Goal: Information Seeking & Learning: Compare options

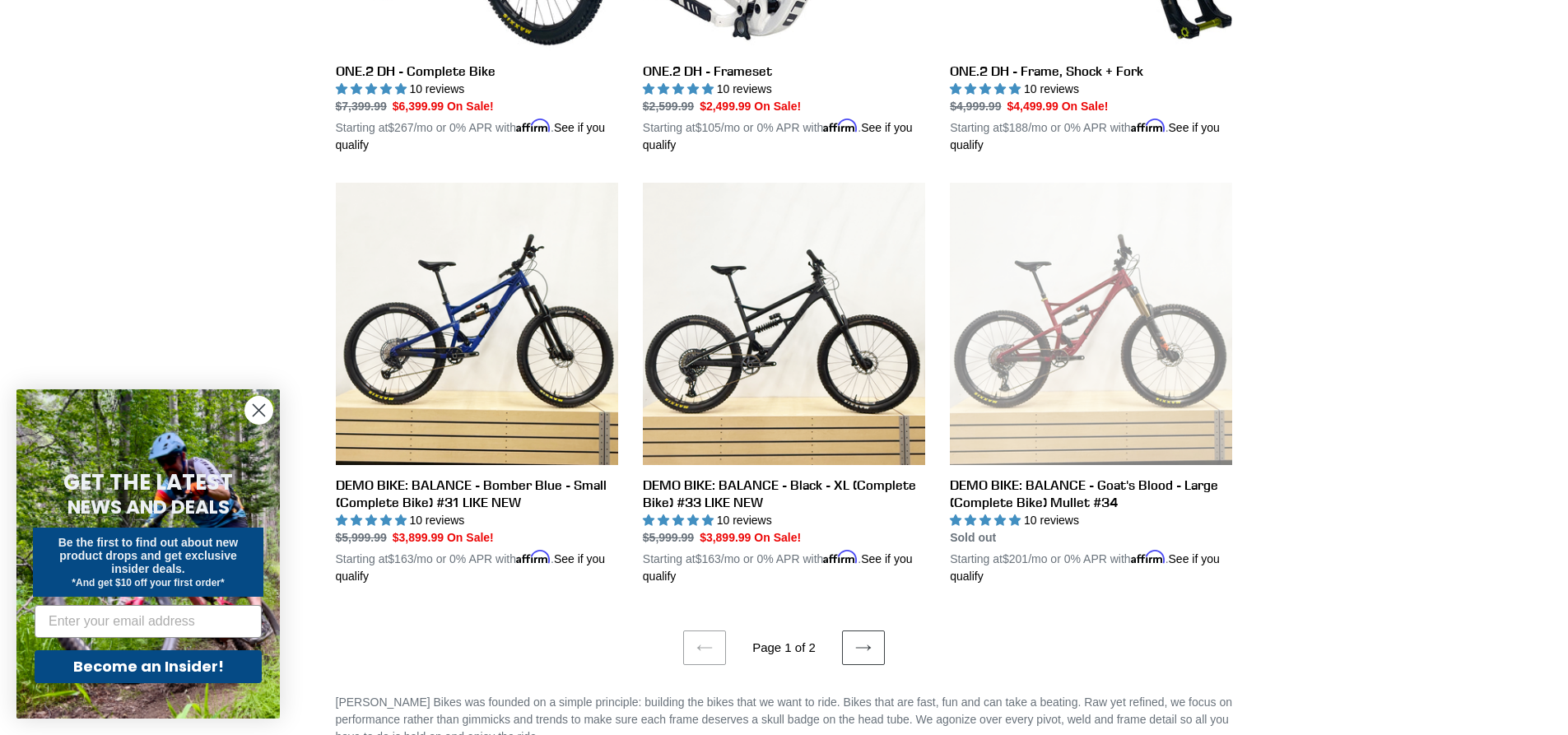
scroll to position [3209, 0]
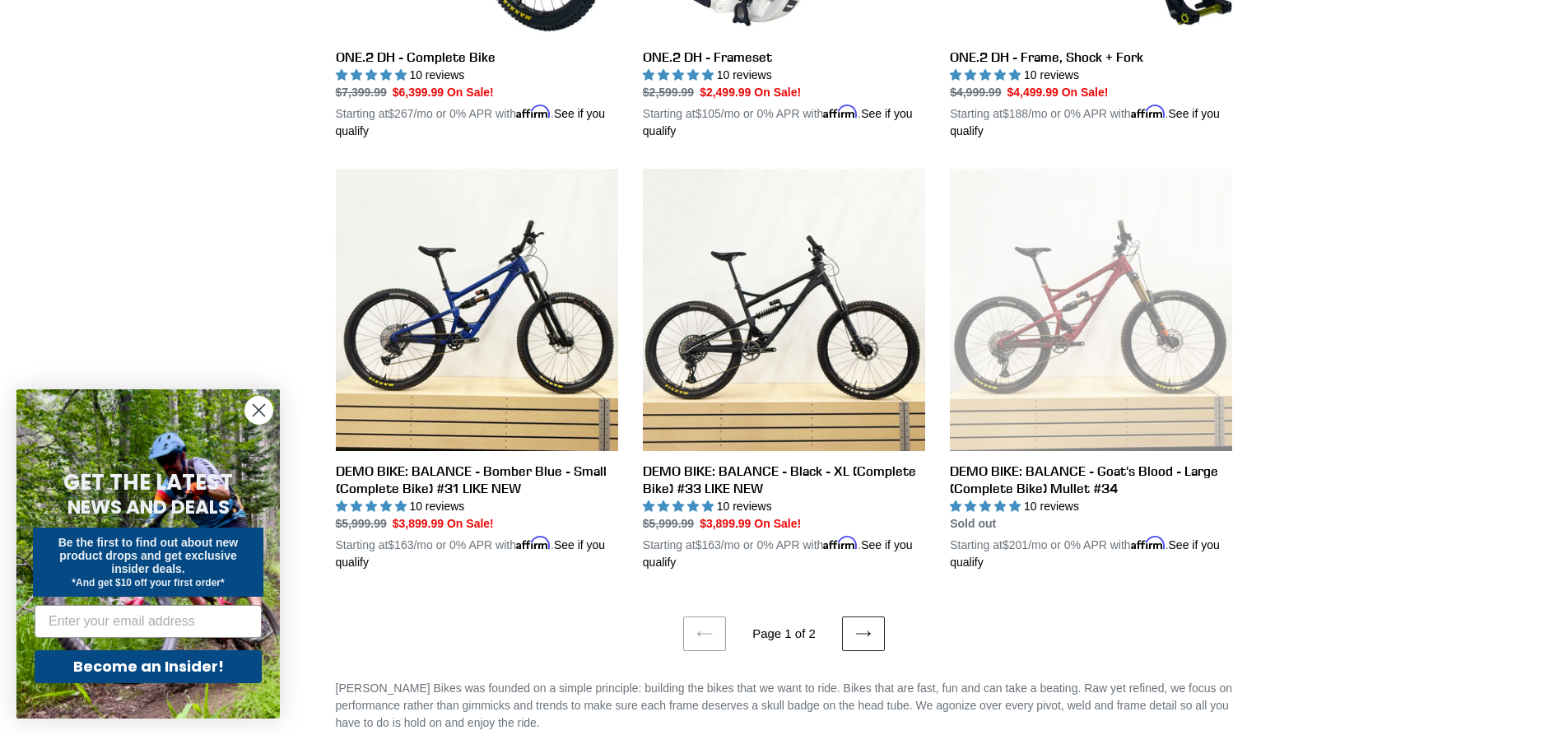
click at [859, 626] on icon at bounding box center [863, 633] width 16 height 16
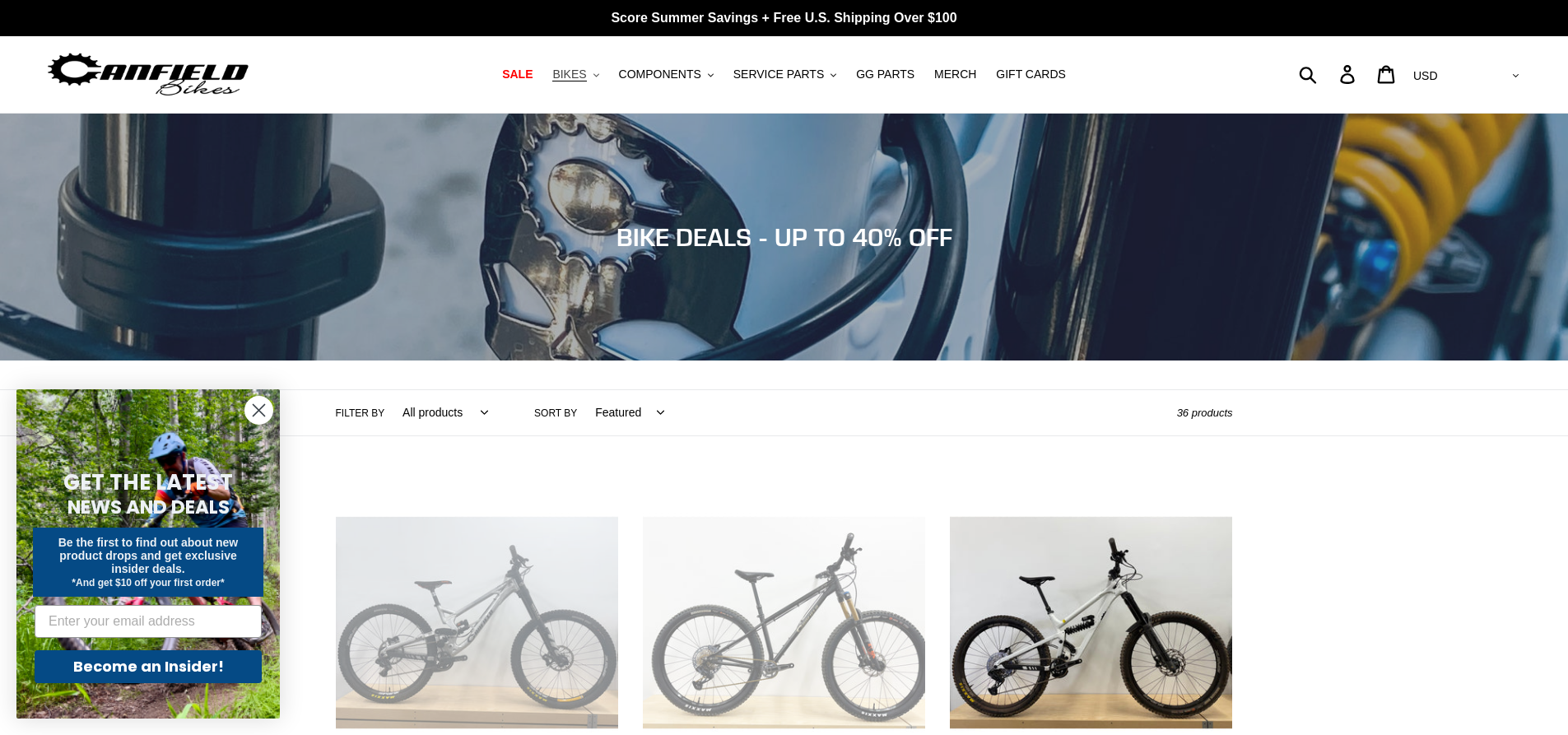
click at [589, 83] on button "BIKES .cls-1{fill:#231f20}" at bounding box center [575, 74] width 63 height 22
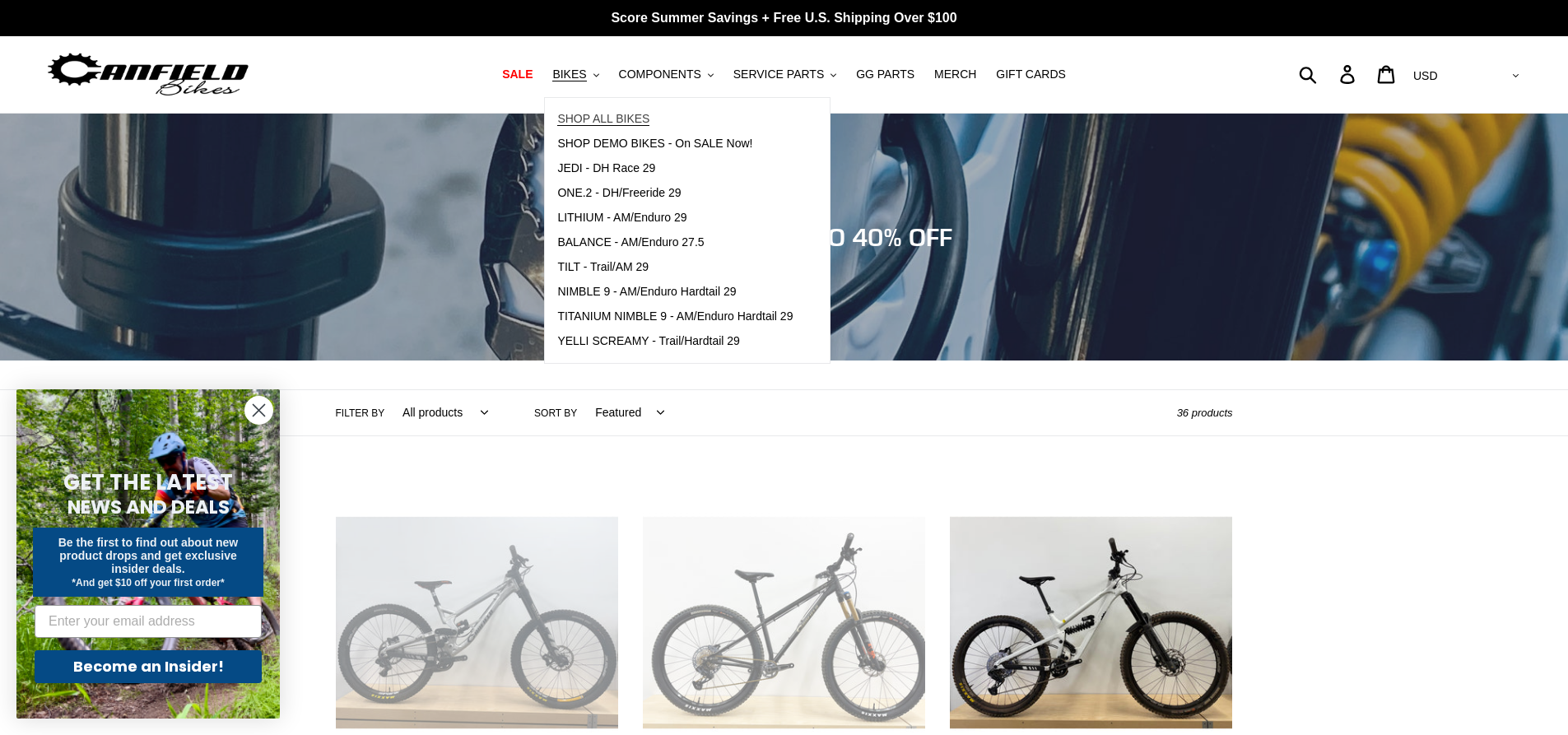
click at [605, 119] on span "SHOP ALL BIKES" at bounding box center [603, 119] width 92 height 14
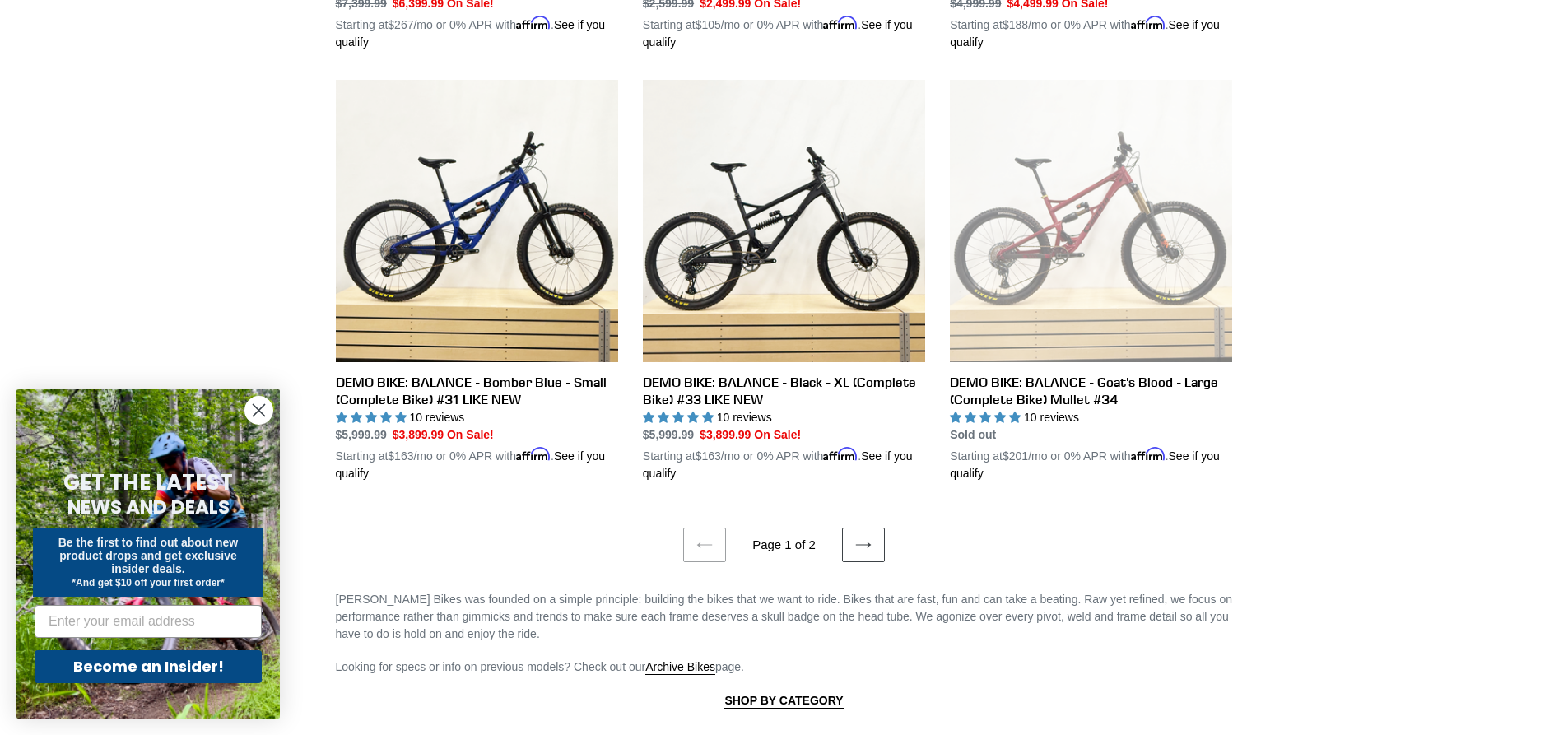
scroll to position [3374, 0]
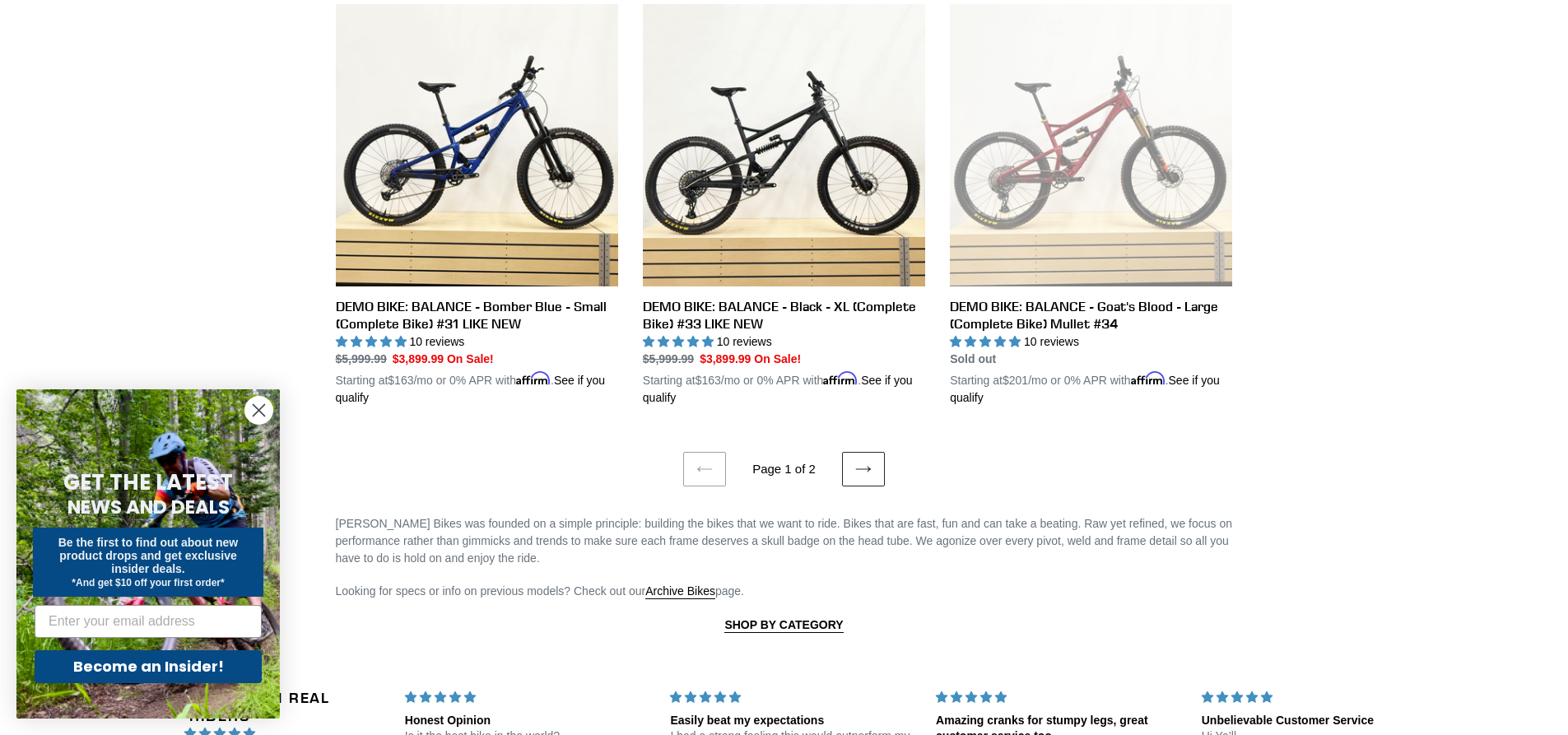
click at [866, 461] on icon at bounding box center [863, 468] width 16 height 16
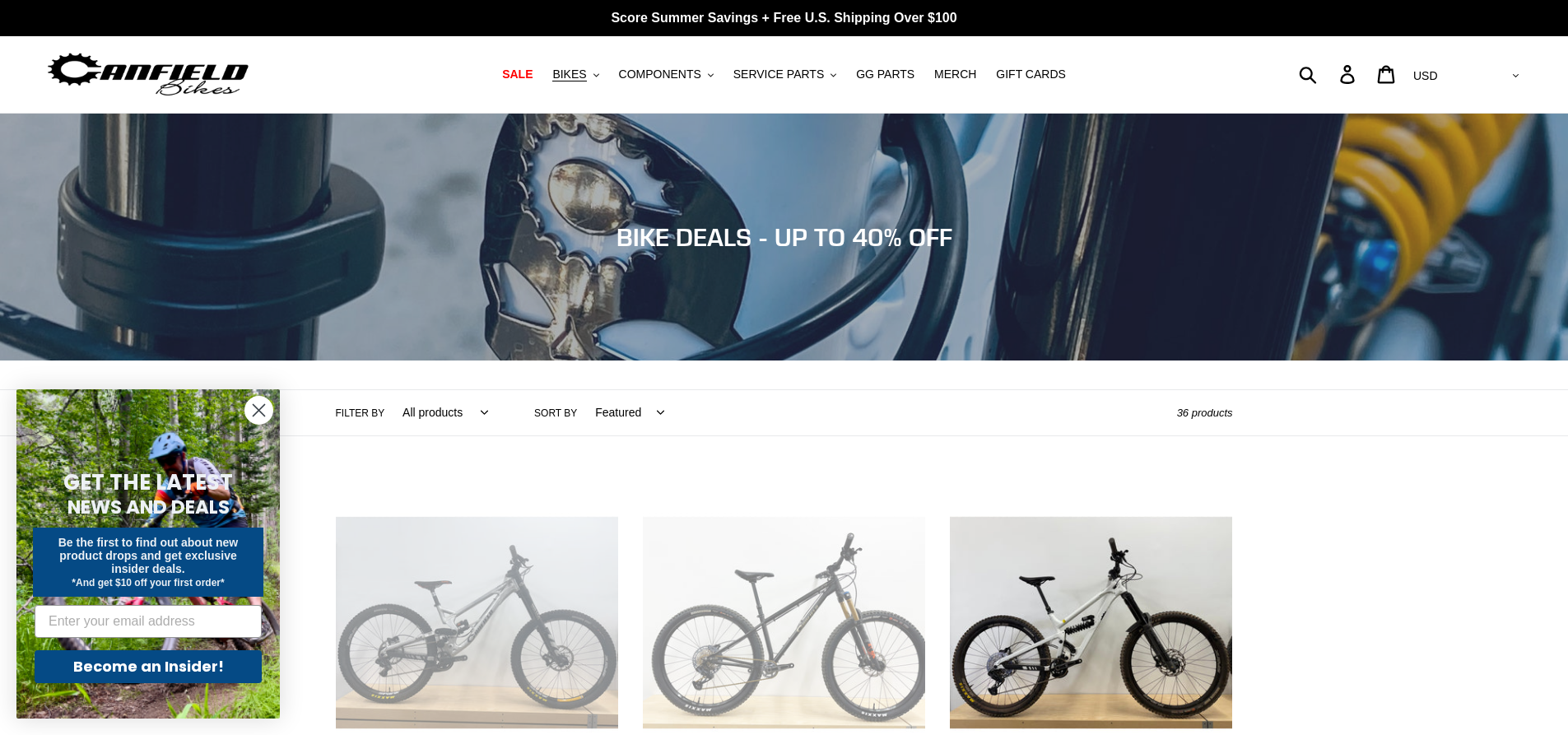
click at [208, 73] on img at bounding box center [149, 74] width 206 height 51
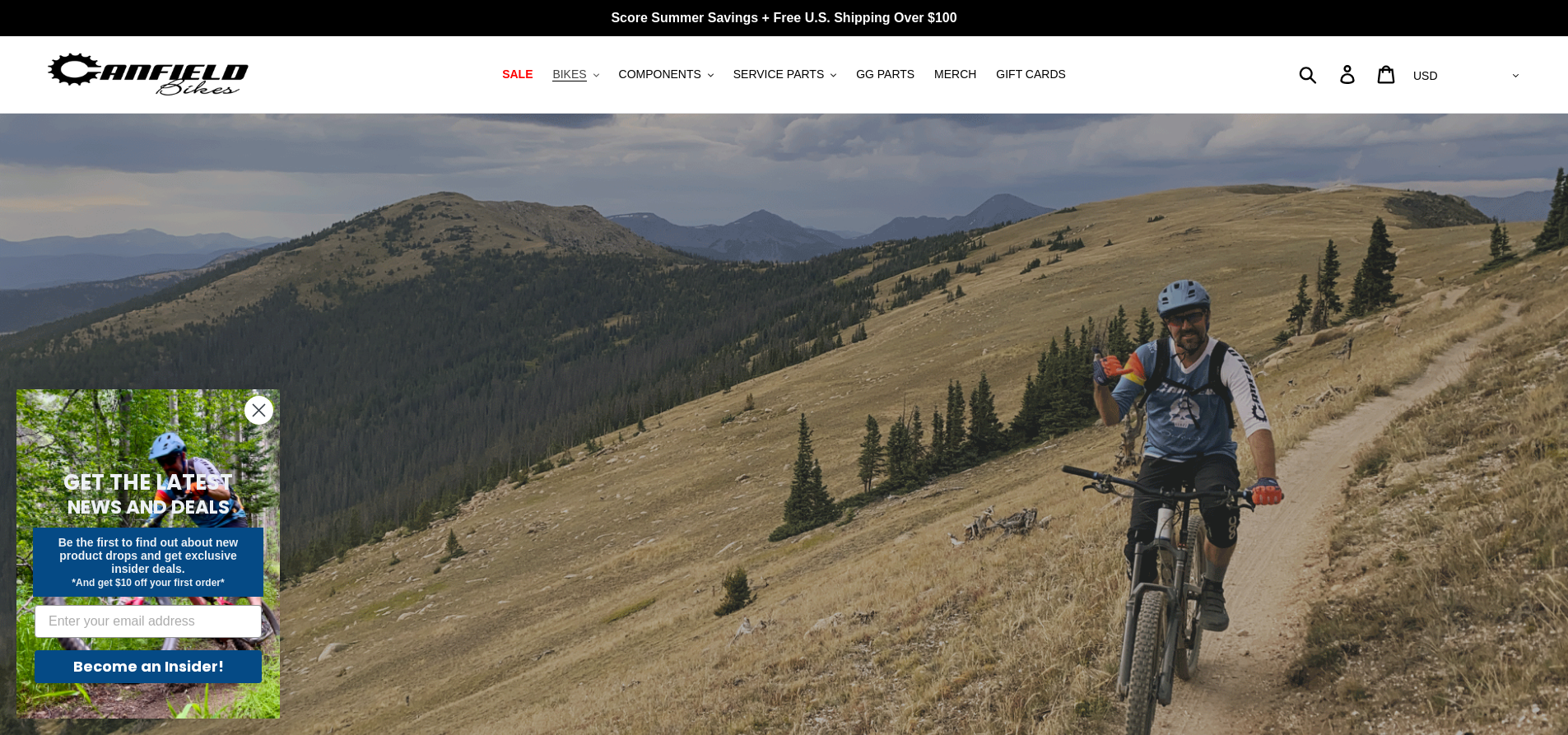
click at [604, 75] on button "BIKES .cls-1{fill:#231f20}" at bounding box center [575, 74] width 63 height 22
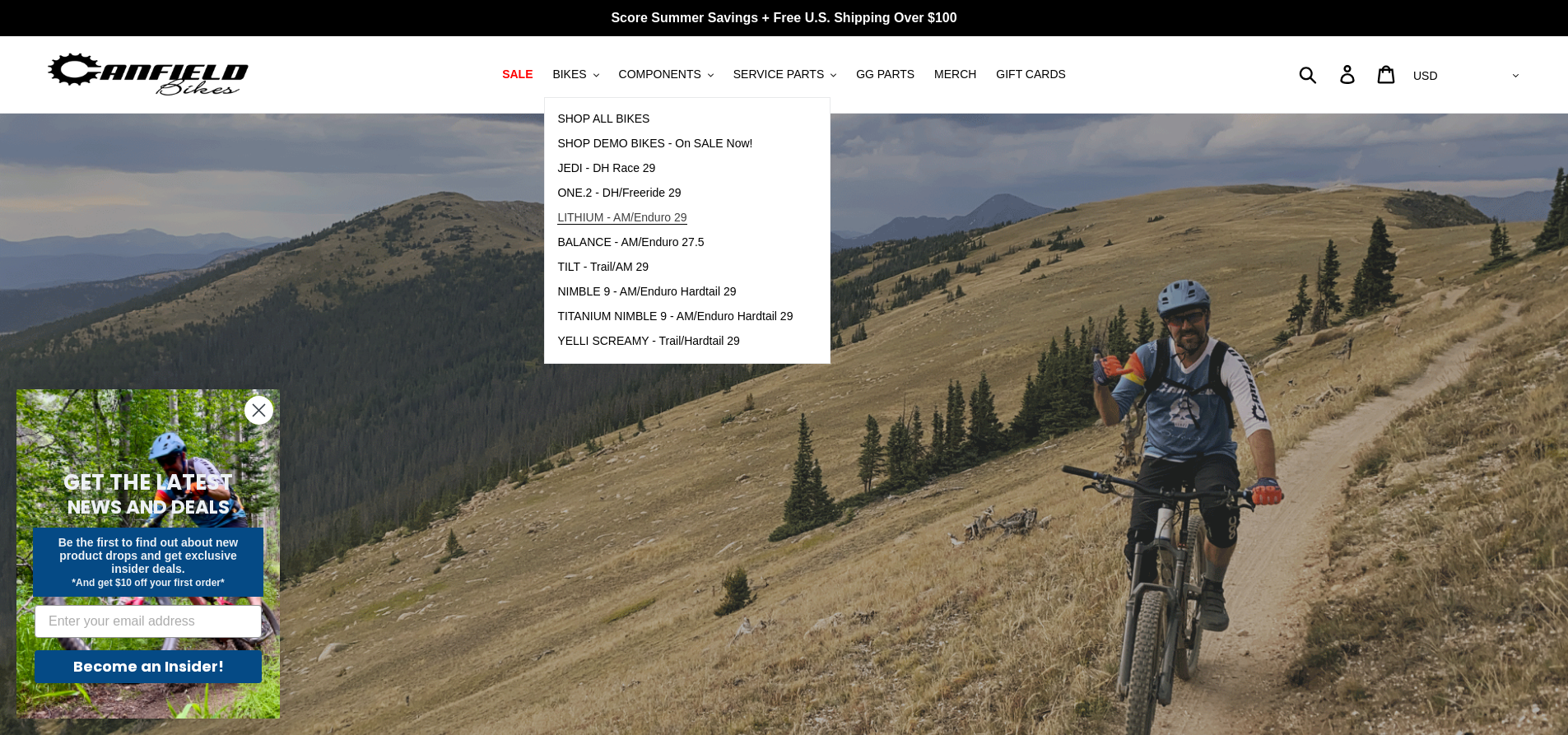
click at [679, 215] on span "LITHIUM - AM/Enduro 29" at bounding box center [622, 217] width 129 height 14
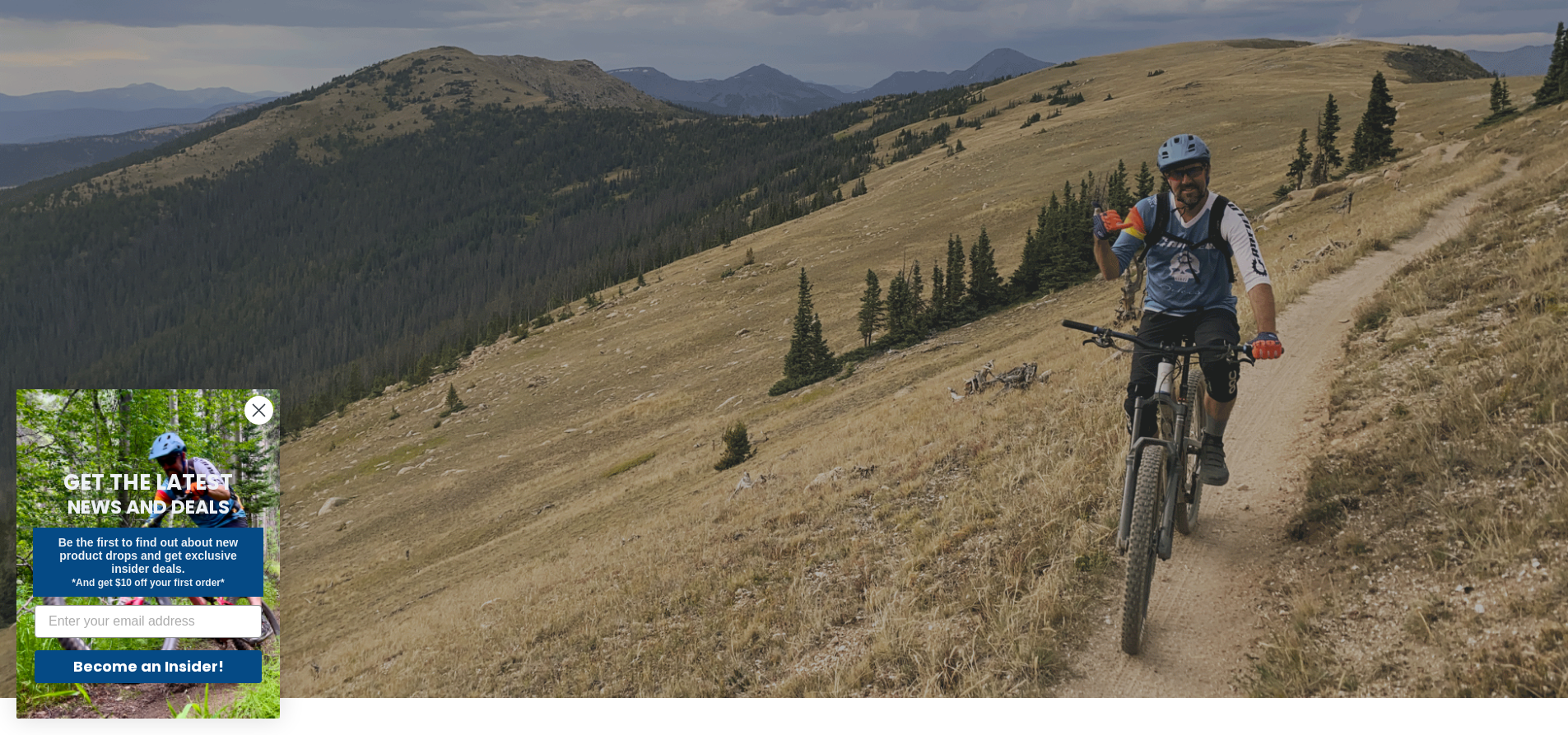
scroll to position [494, 0]
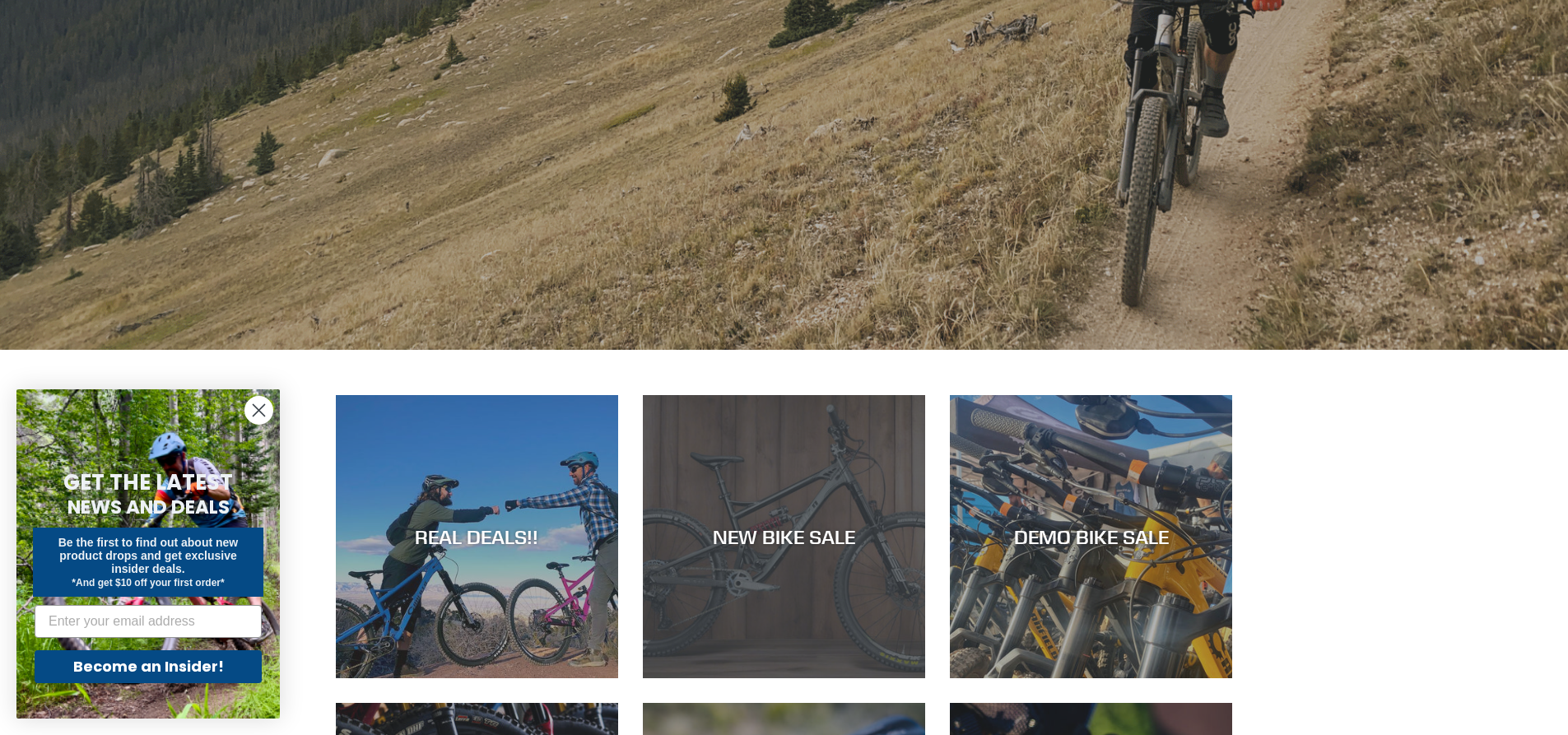
click at [816, 537] on div "NEW BIKE SALE" at bounding box center [784, 536] width 282 height 24
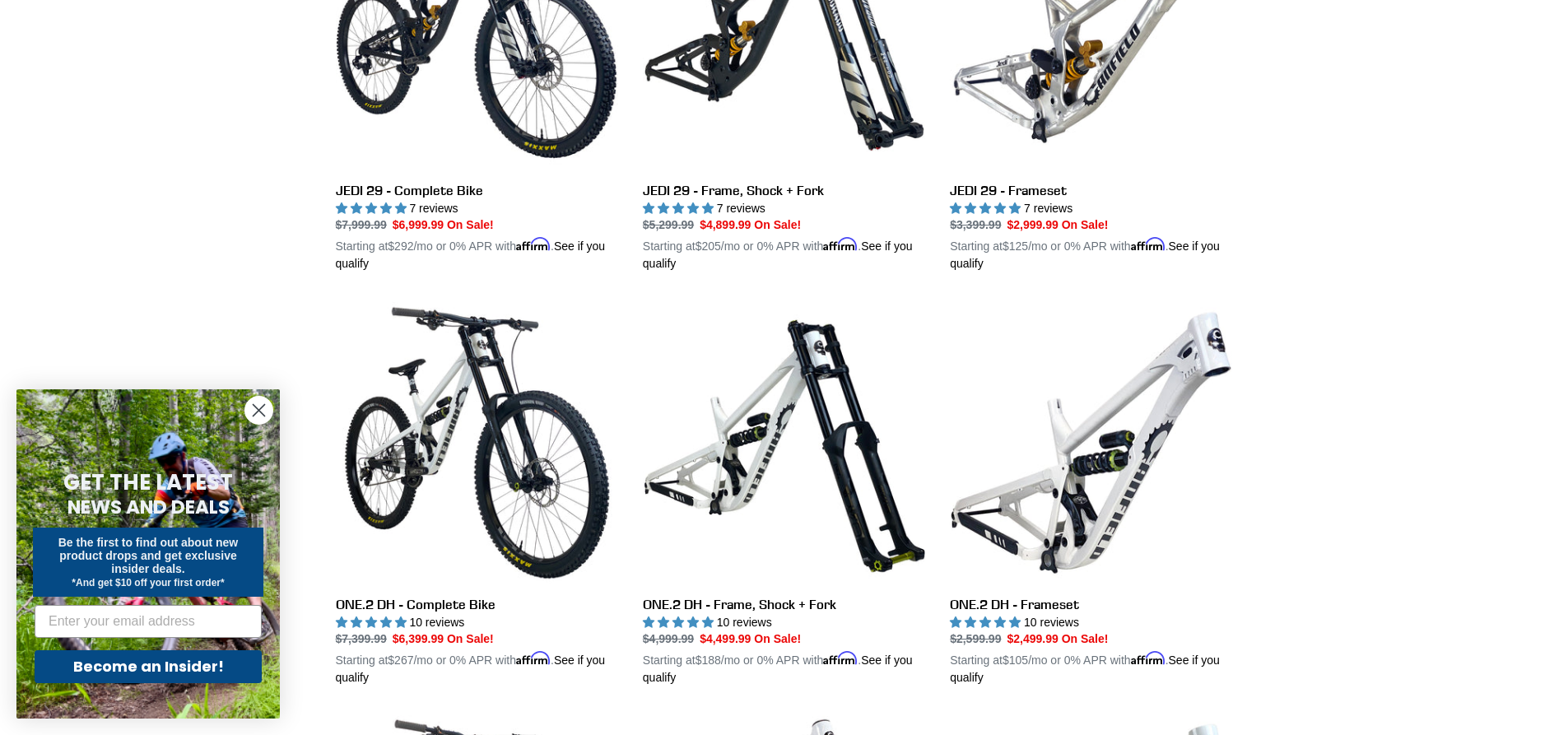
scroll to position [658, 0]
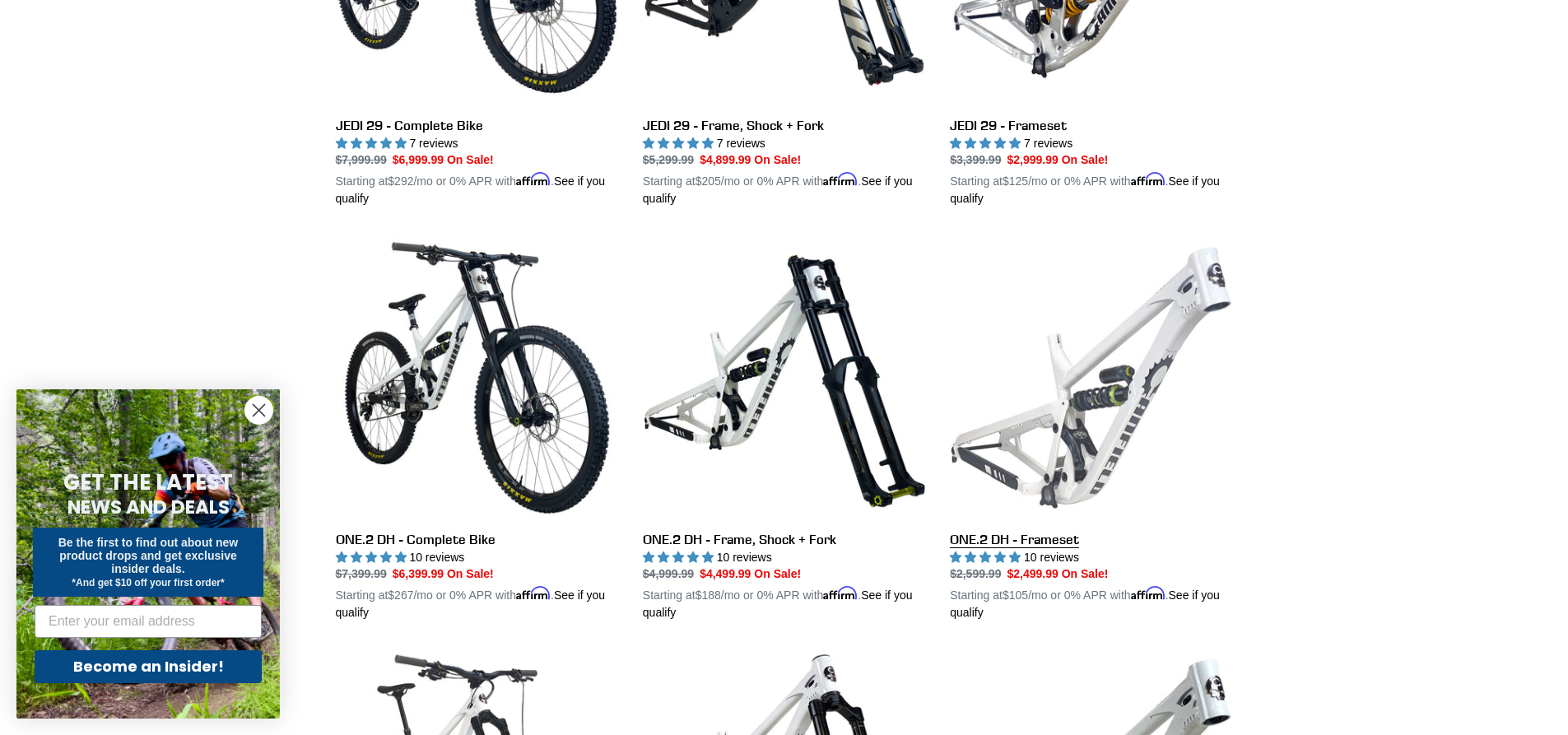
click at [1109, 455] on link "ONE.2 DH - Frameset" at bounding box center [1090, 428] width 282 height 386
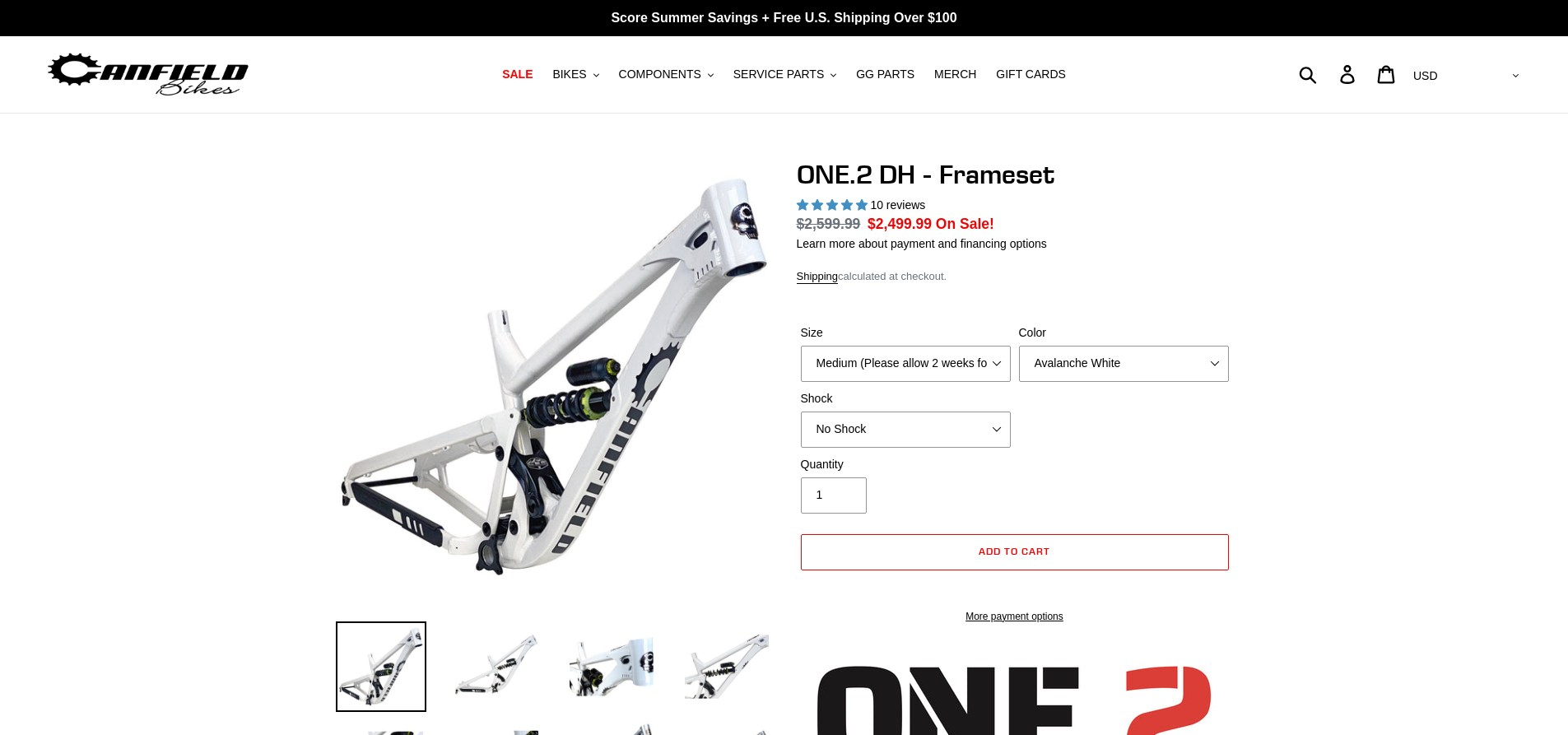
select select "highest-rating"
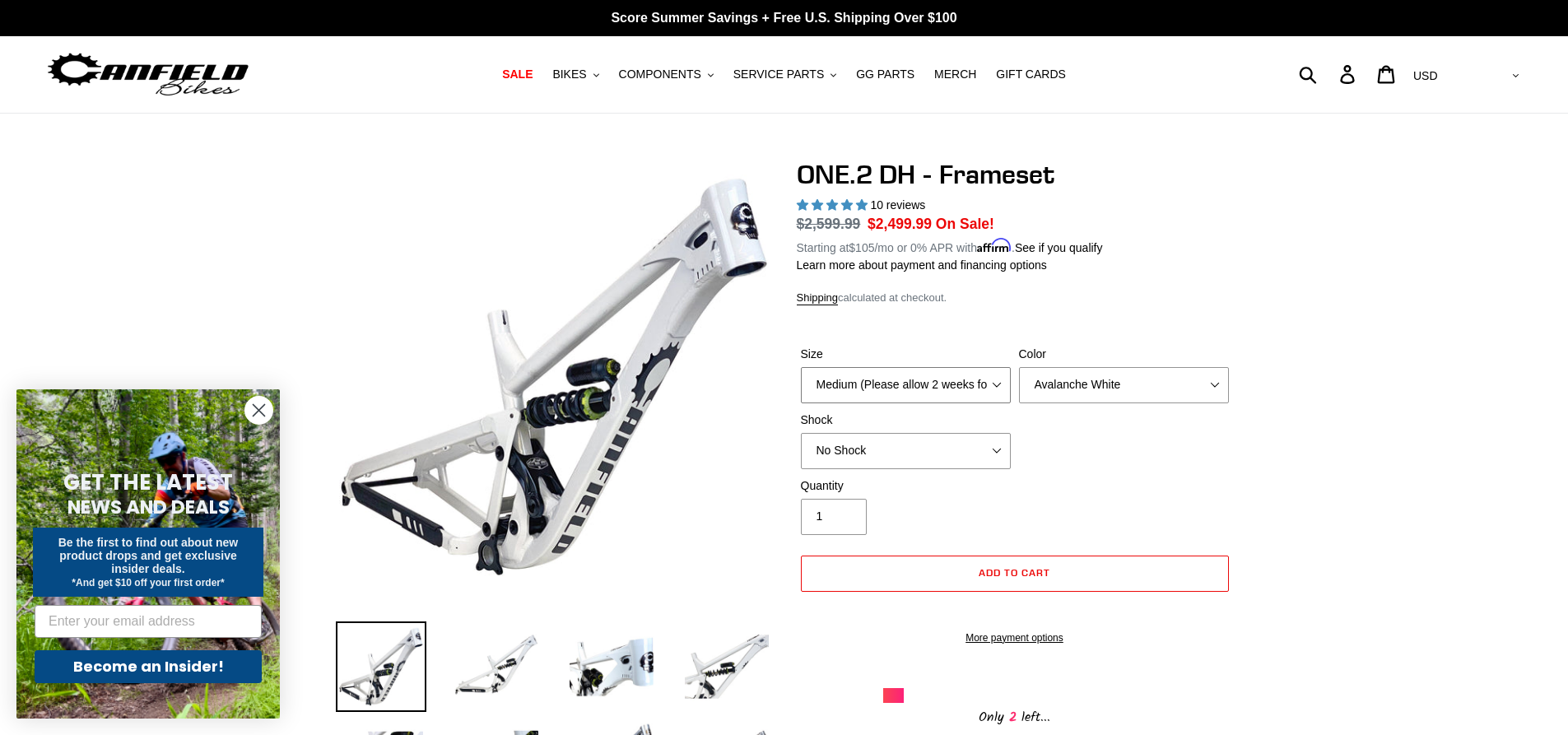
click at [995, 387] on select "Medium (Please allow 2 weeks for delivery) Large (Sold Out)" at bounding box center [905, 385] width 209 height 36
click at [997, 448] on select "No Shock Fox DHX2 Coil RockShox Vivid Coil EXT Storia LOK V3 (Custom Order)" at bounding box center [905, 451] width 209 height 36
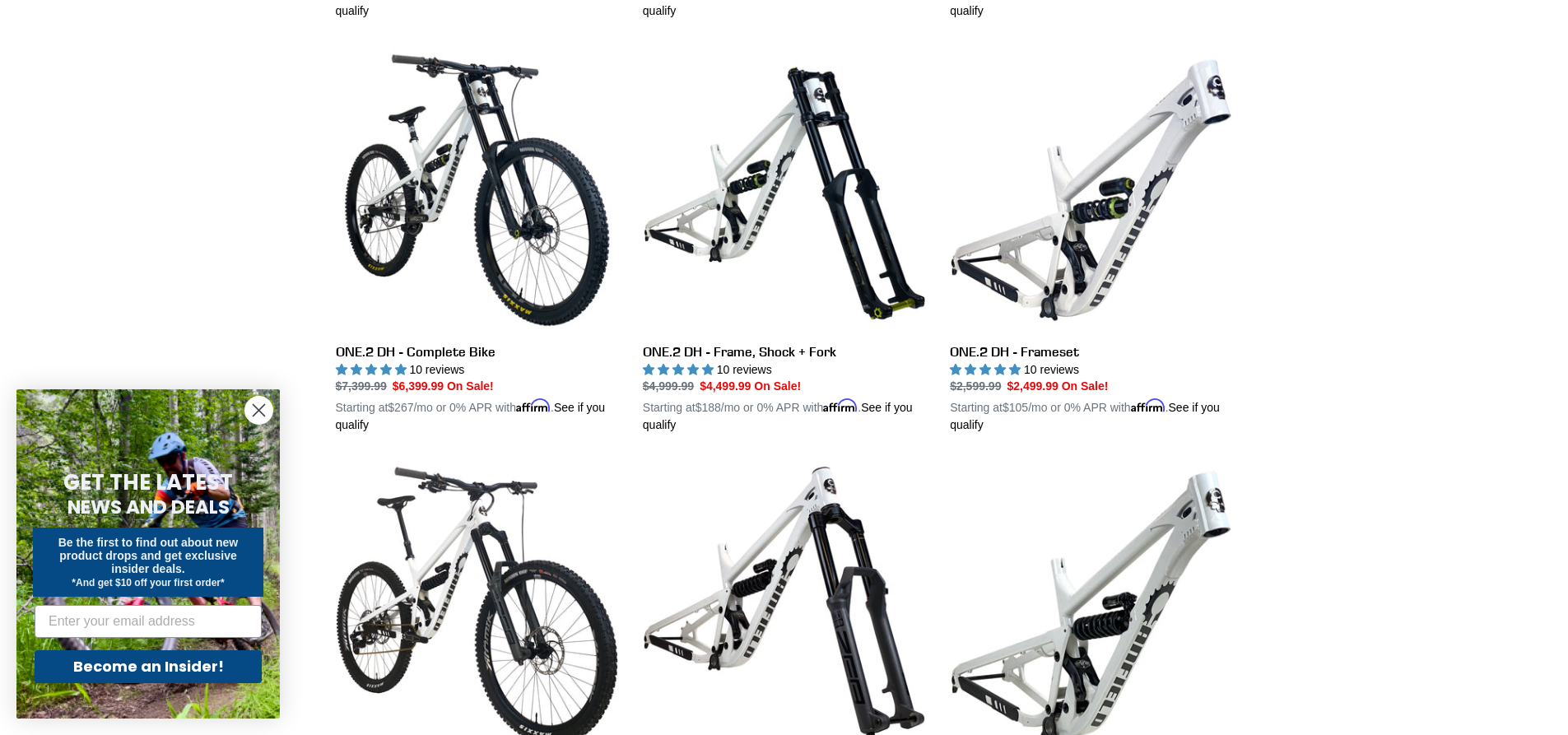
scroll to position [987, 0]
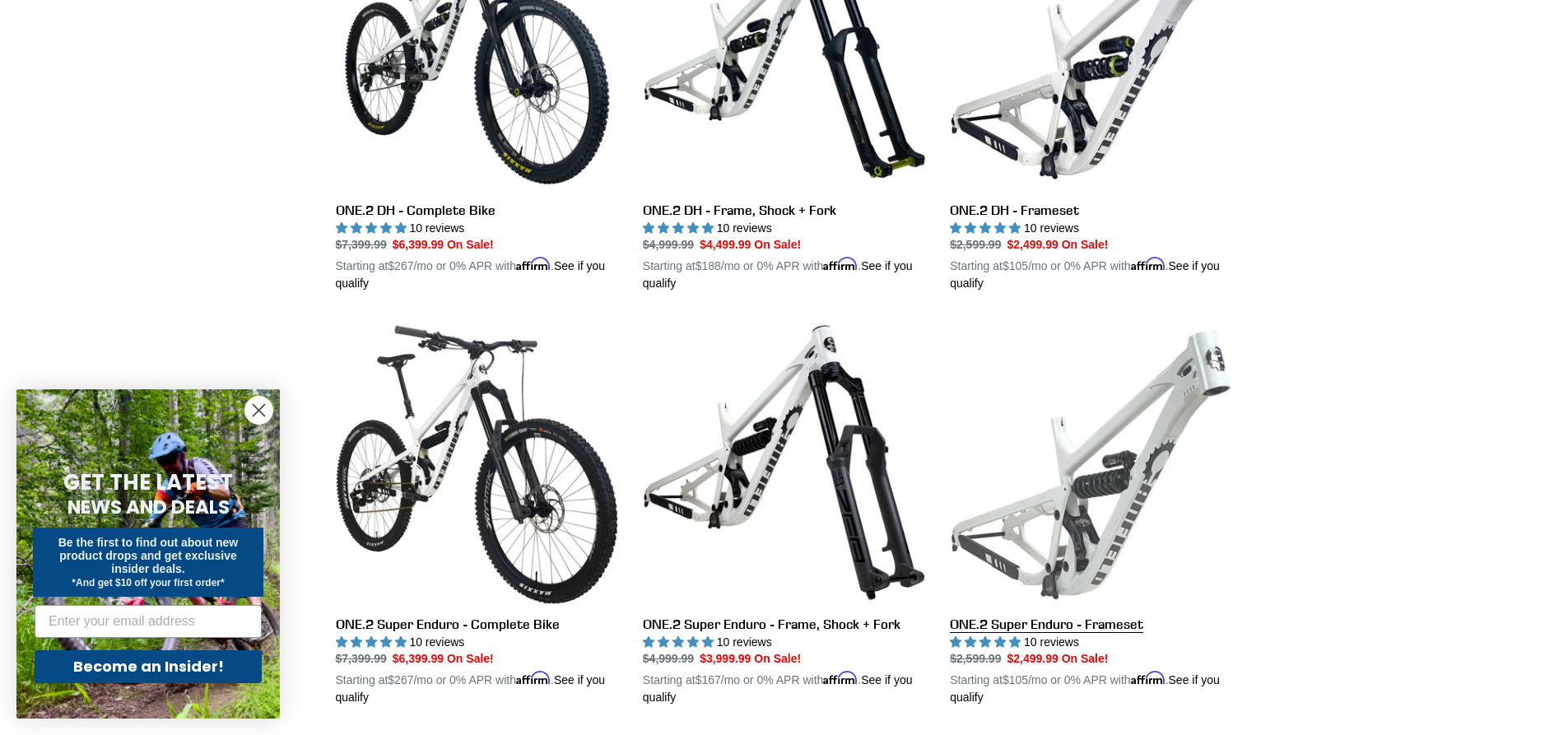
click at [1089, 565] on link "ONE.2 Super Enduro - Frameset" at bounding box center [1090, 513] width 282 height 386
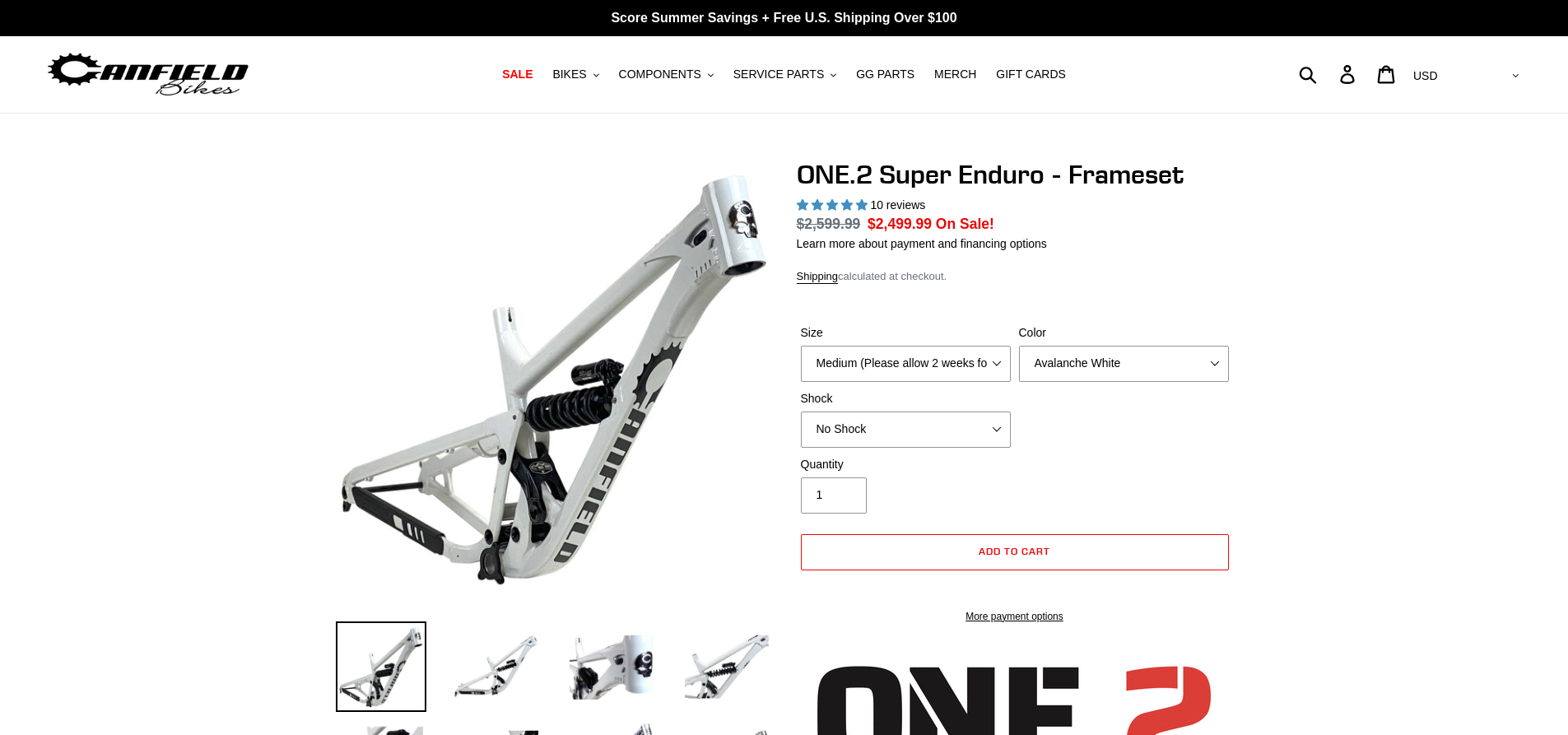
select select "highest-rating"
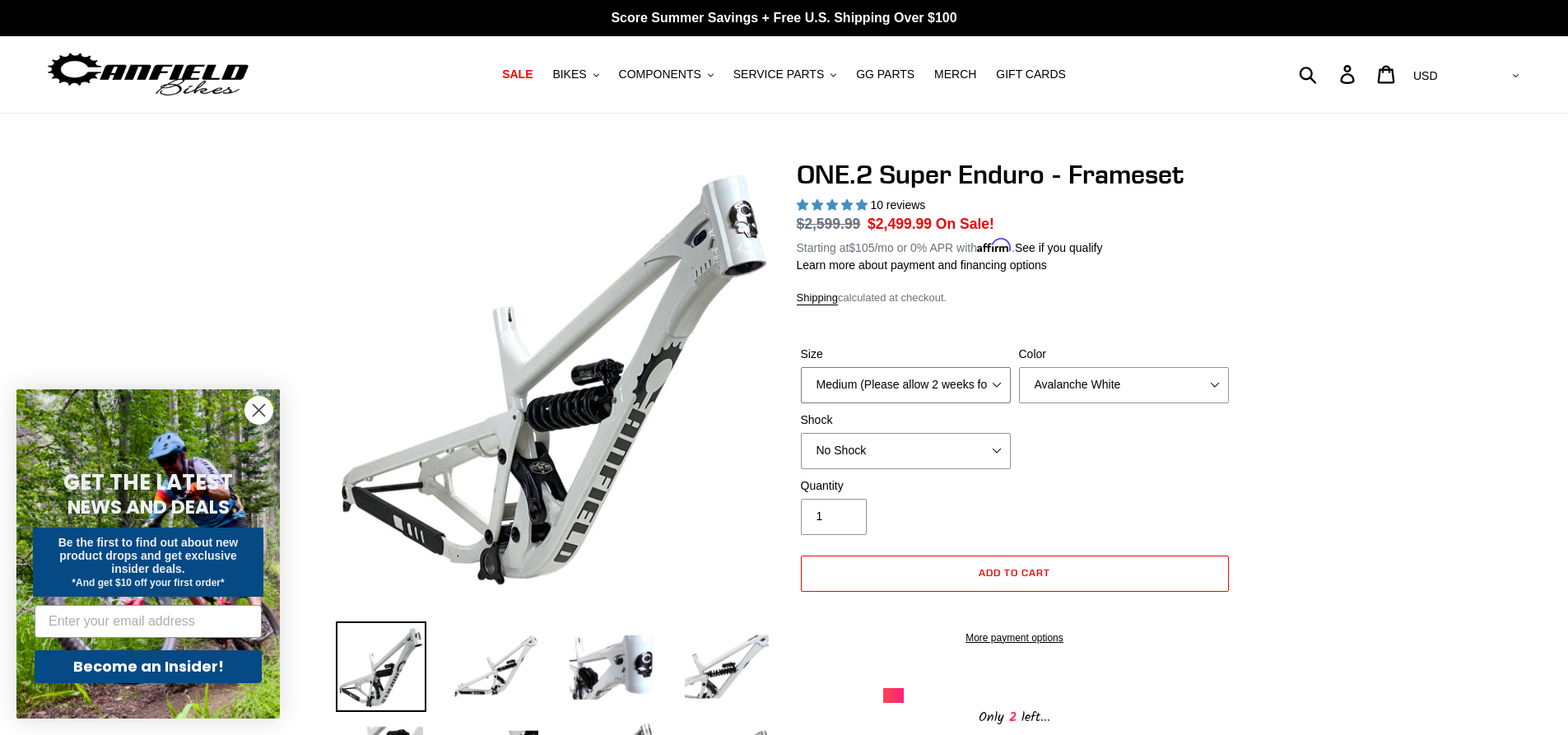
click at [997, 382] on select "Medium (Please allow 2 weeks for delivery) Large (Sold Out)" at bounding box center [905, 385] width 209 height 36
click at [1002, 446] on select "No Shock RockShox Vivid Coil" at bounding box center [905, 451] width 209 height 36
click at [1002, 446] on select "No Shock RockShox Vivid Coil" at bounding box center [905, 451] width 209 height 36
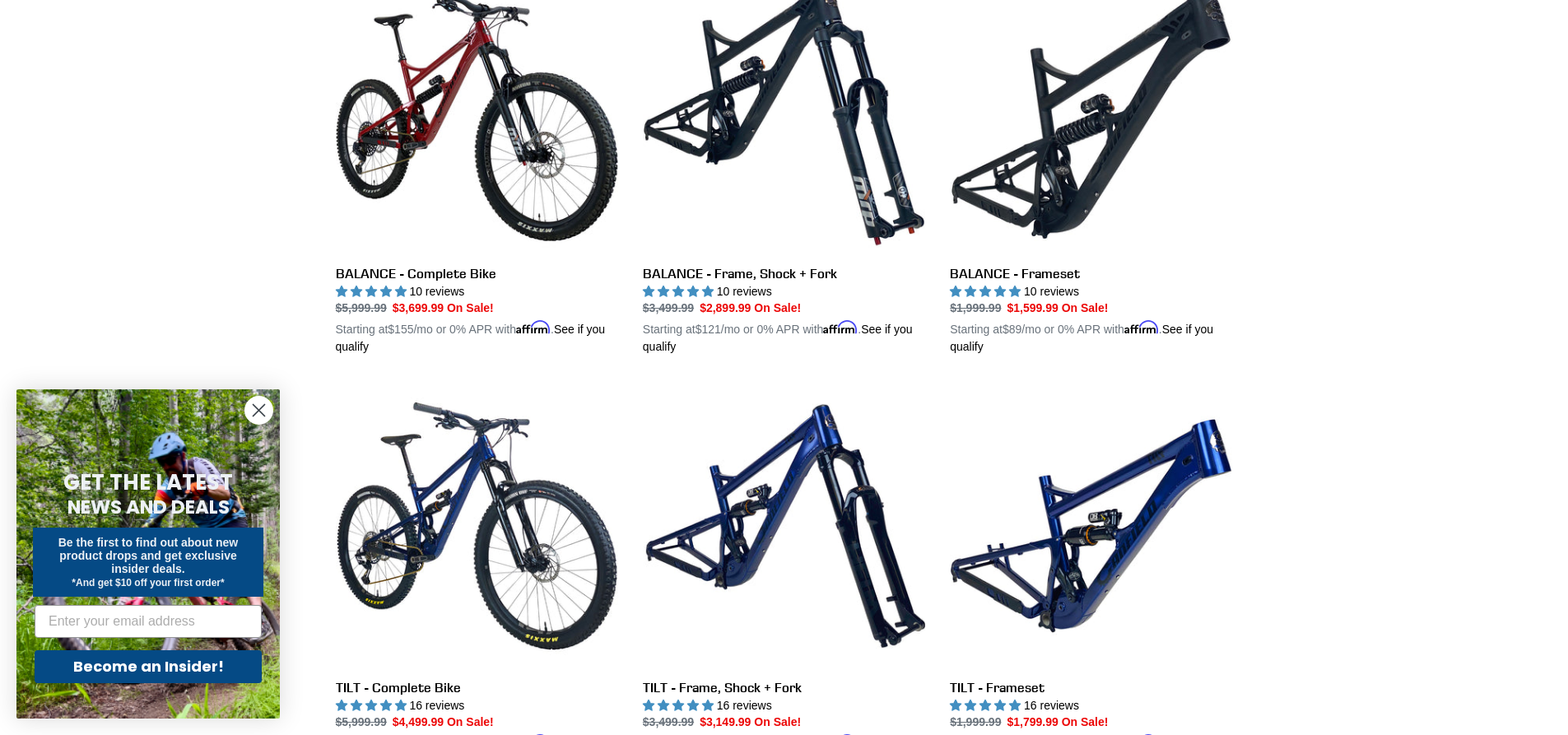
scroll to position [1437, 0]
